Goal: Contribute content

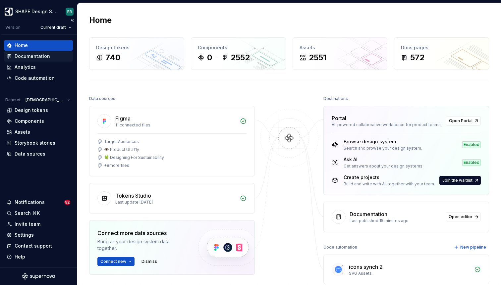
click at [29, 57] on div "Documentation" at bounding box center [32, 56] width 35 height 7
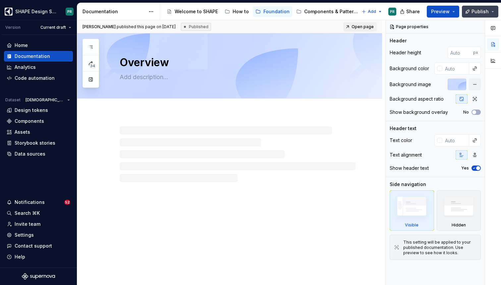
click at [482, 14] on span "Publish" at bounding box center [479, 11] width 17 height 7
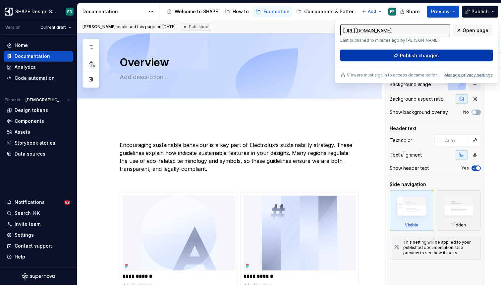
click at [466, 55] on button "Publish changes" at bounding box center [416, 56] width 152 height 12
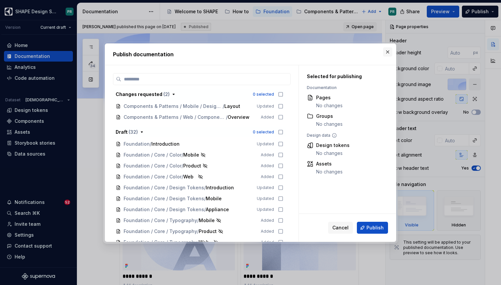
click at [389, 51] on button "button" at bounding box center [387, 51] width 9 height 9
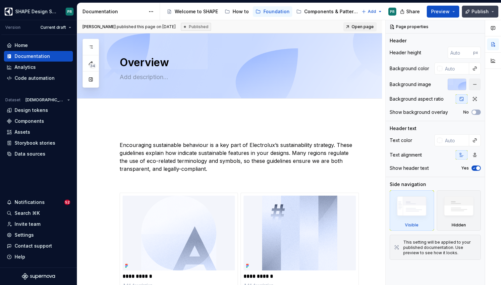
click at [494, 14] on button "Publish" at bounding box center [480, 12] width 36 height 12
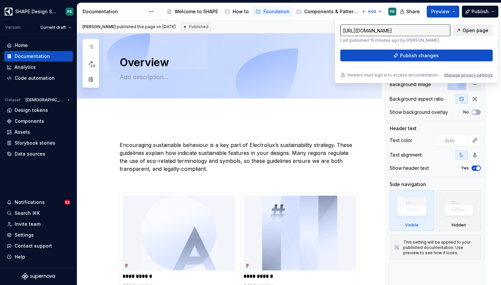
click at [475, 29] on span "Open page" at bounding box center [475, 30] width 26 height 7
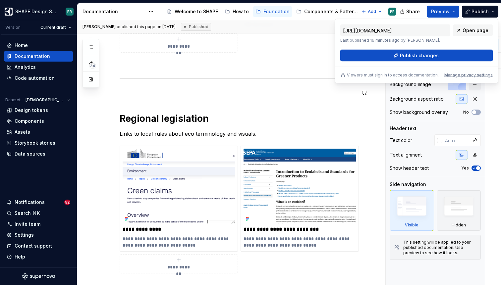
scroll to position [364, 0]
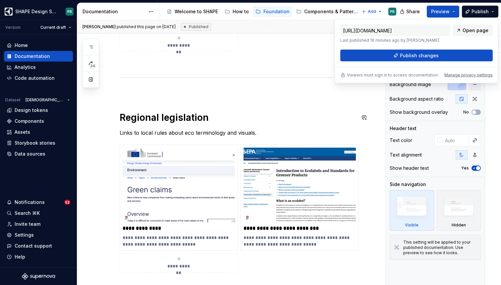
click at [129, 96] on div "**********" at bounding box center [238, 26] width 236 height 523
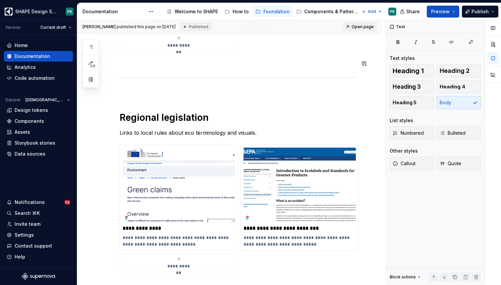
type textarea "*"
